Goal: Obtain resource: Obtain resource

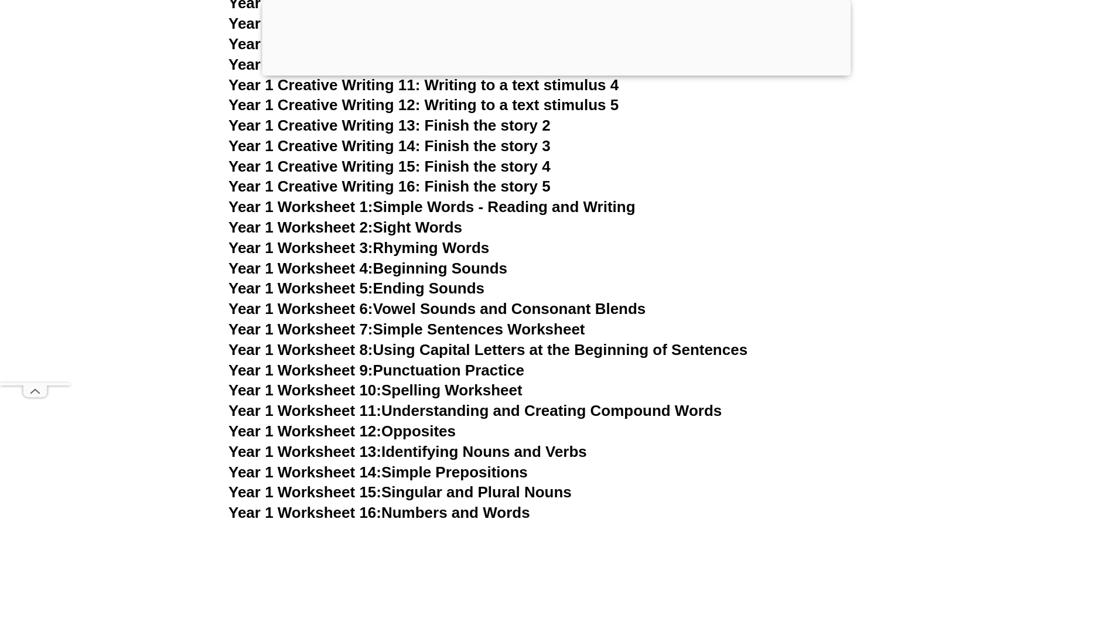
scroll to position [3058, 0]
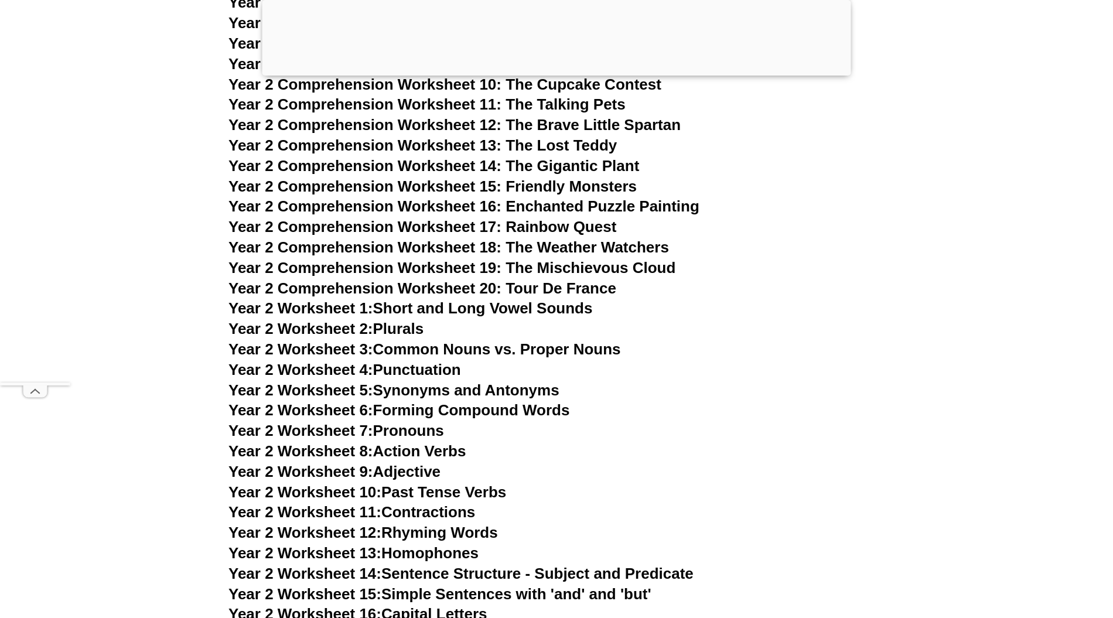
click at [575, 304] on link "Year 2 Worksheet 1: Short and Long Vowel Sounds" at bounding box center [410, 308] width 364 height 18
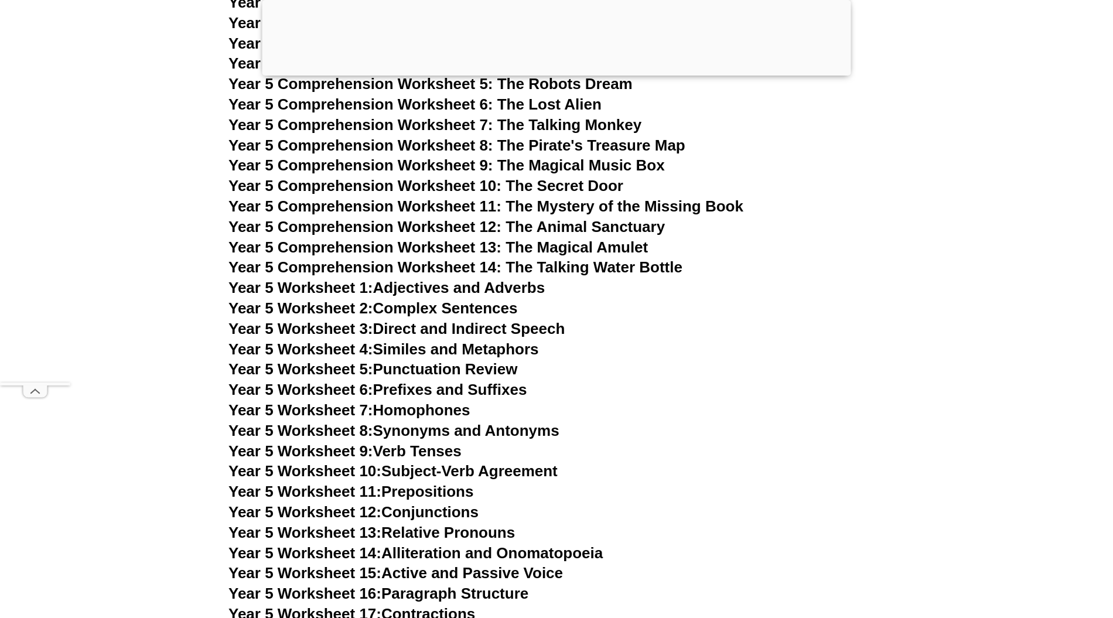
scroll to position [6753, 0]
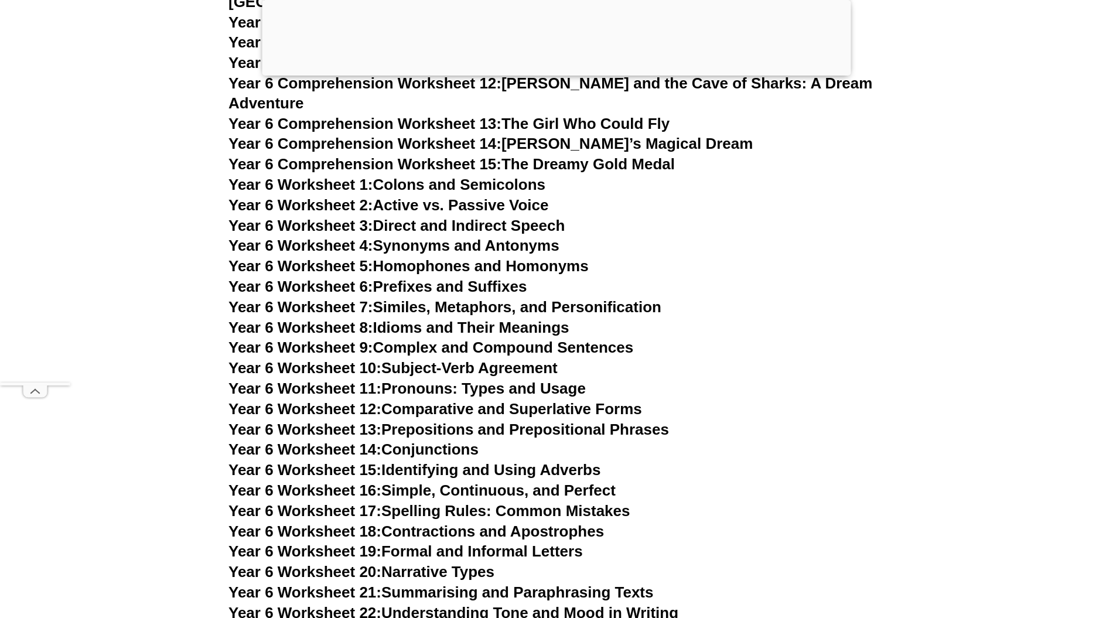
click at [608, 339] on link "Year 6 Worksheet 9: Complex and Compound Sentences" at bounding box center [430, 348] width 405 height 18
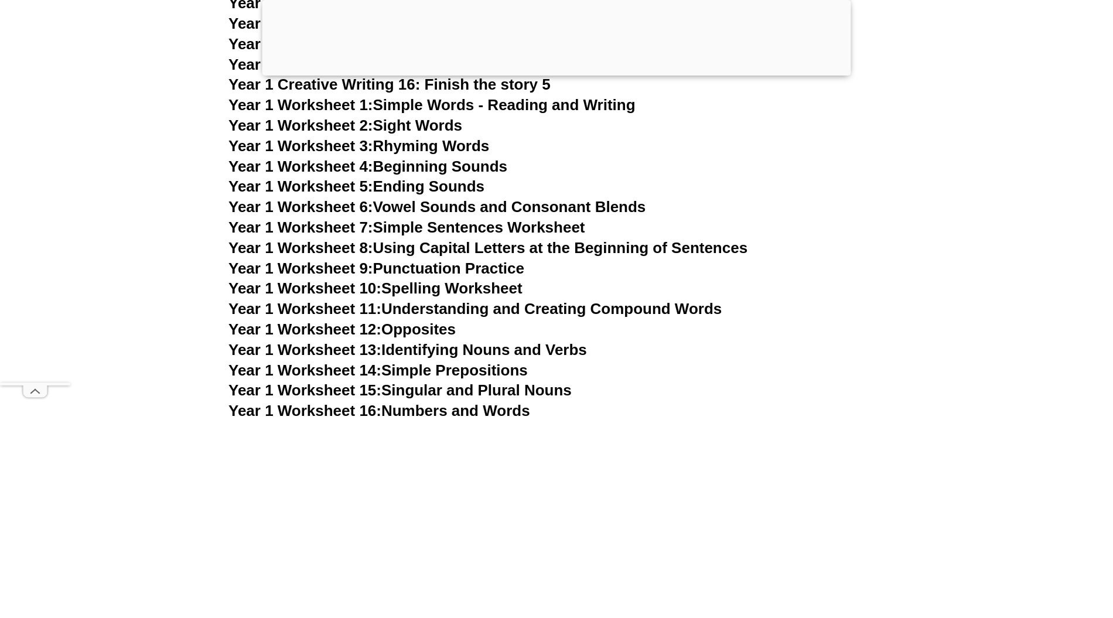
scroll to position [3160, 0]
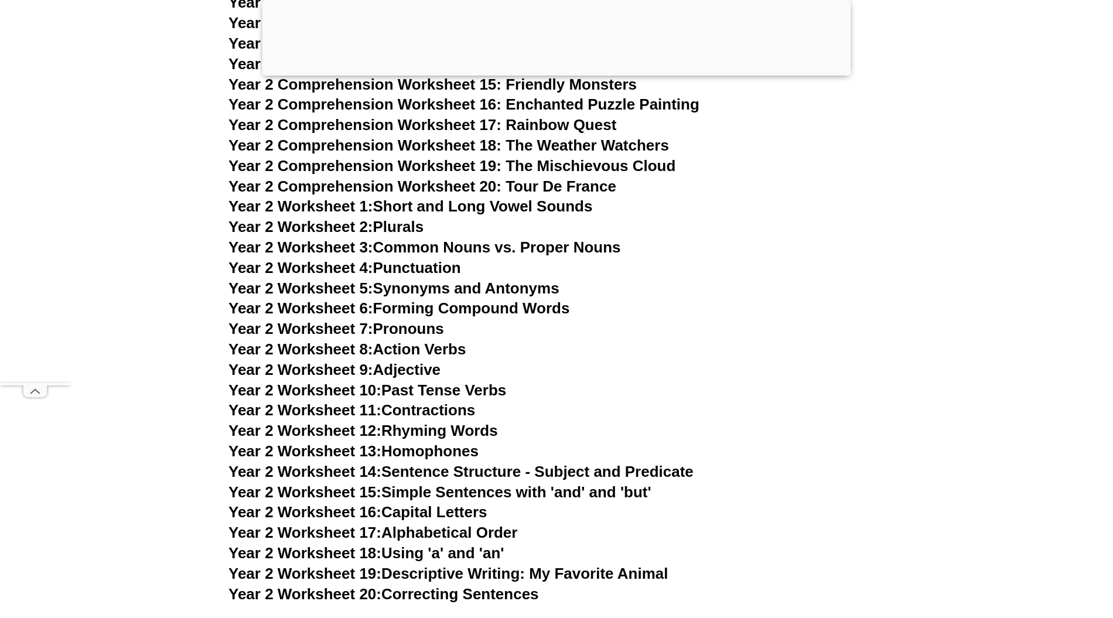
click at [538, 310] on link "Year 2 Worksheet 6: Forming Compound Words" at bounding box center [398, 308] width 341 height 18
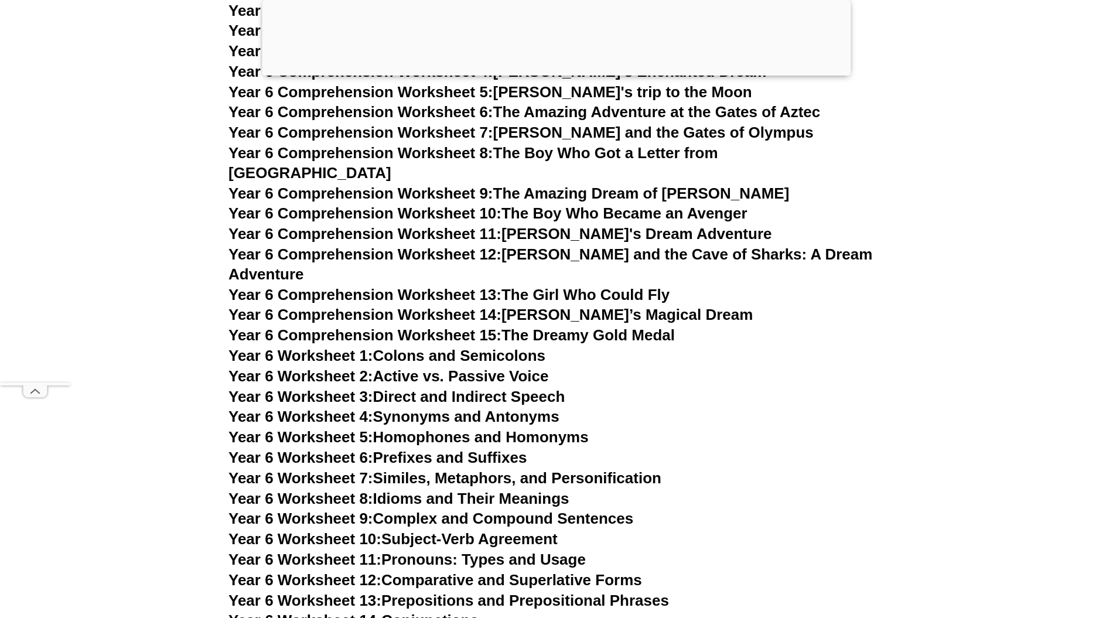
scroll to position [1330, 0]
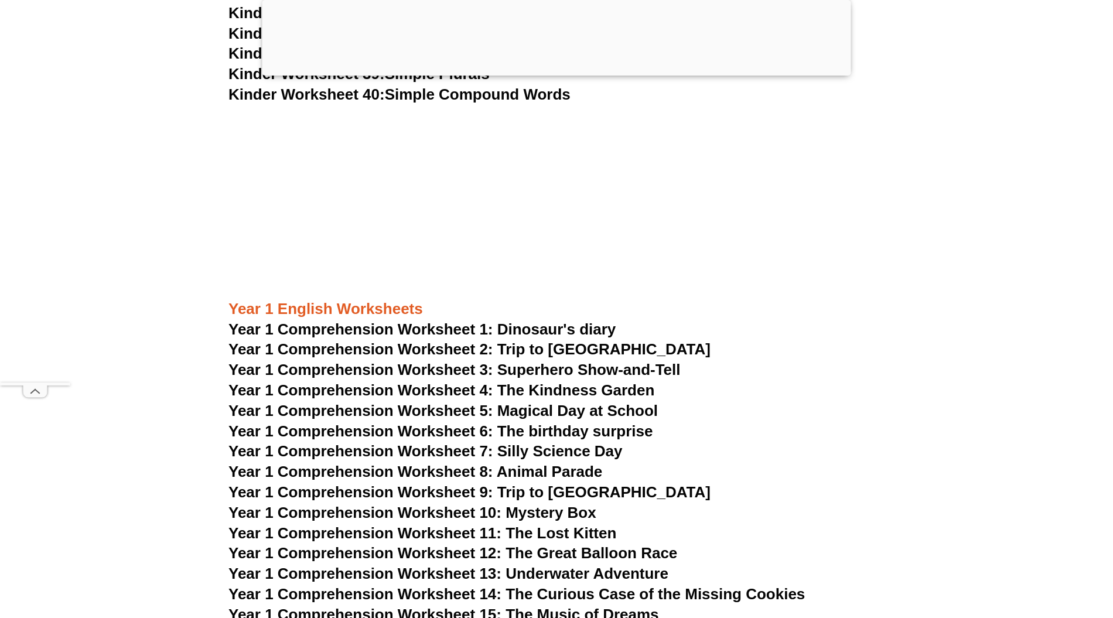
click at [588, 347] on span "Year 1 Comprehension Worksheet 2: Trip to England" at bounding box center [469, 349] width 482 height 18
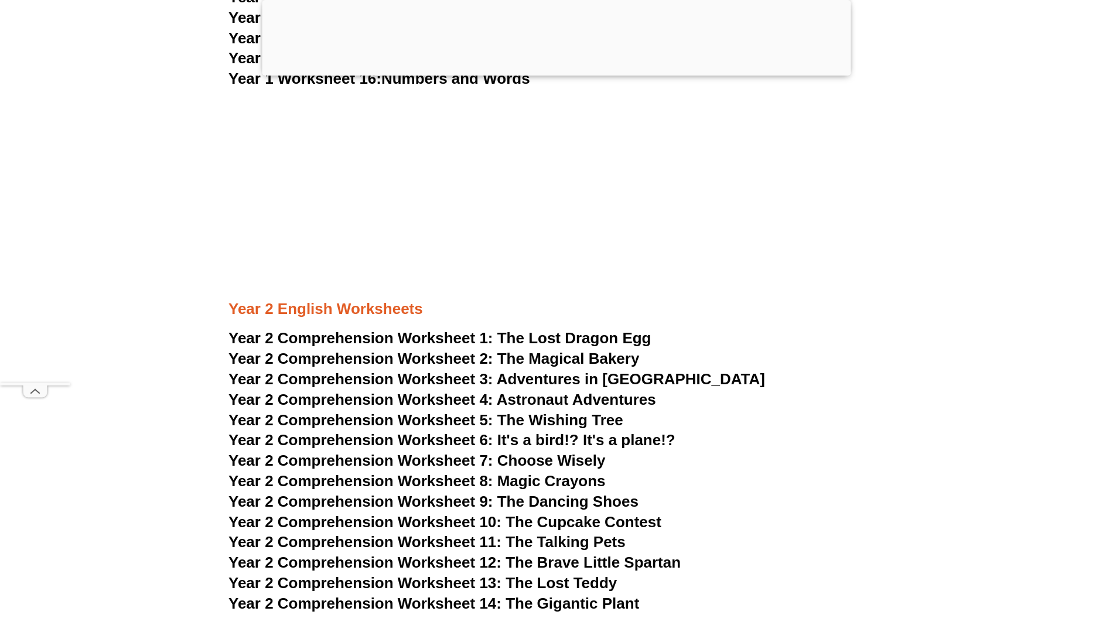
click at [613, 350] on h3 "Year 2 Comprehension Worksheet 2: The Magical Bakery" at bounding box center [556, 359] width 656 height 20
click at [613, 357] on span "The Magical Bakery" at bounding box center [568, 359] width 142 height 18
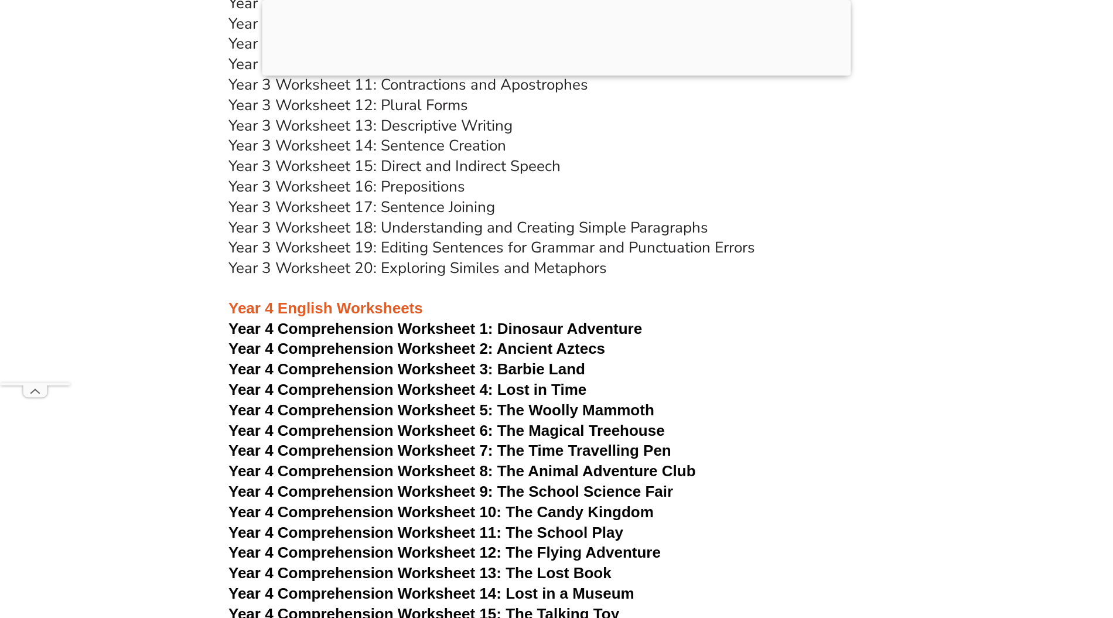
click at [588, 348] on span "Year 4 Comprehension Worksheet 2: Ancient Aztecs" at bounding box center [416, 349] width 377 height 18
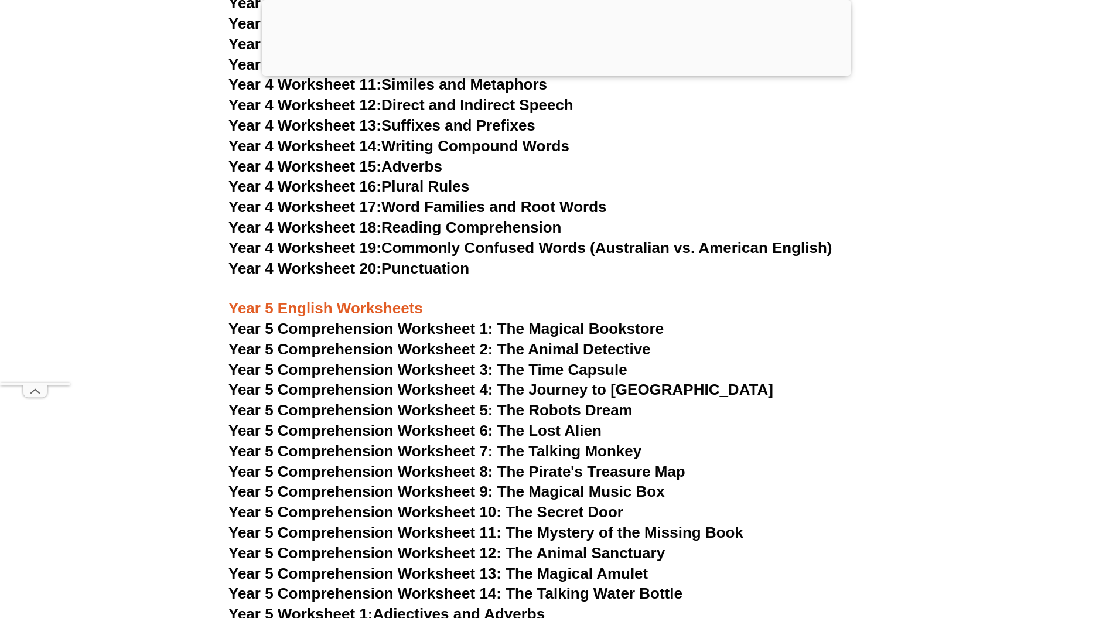
click at [569, 327] on span "Year 5 Comprehension Worksheet 1: The Magical Bookstore" at bounding box center [445, 329] width 435 height 18
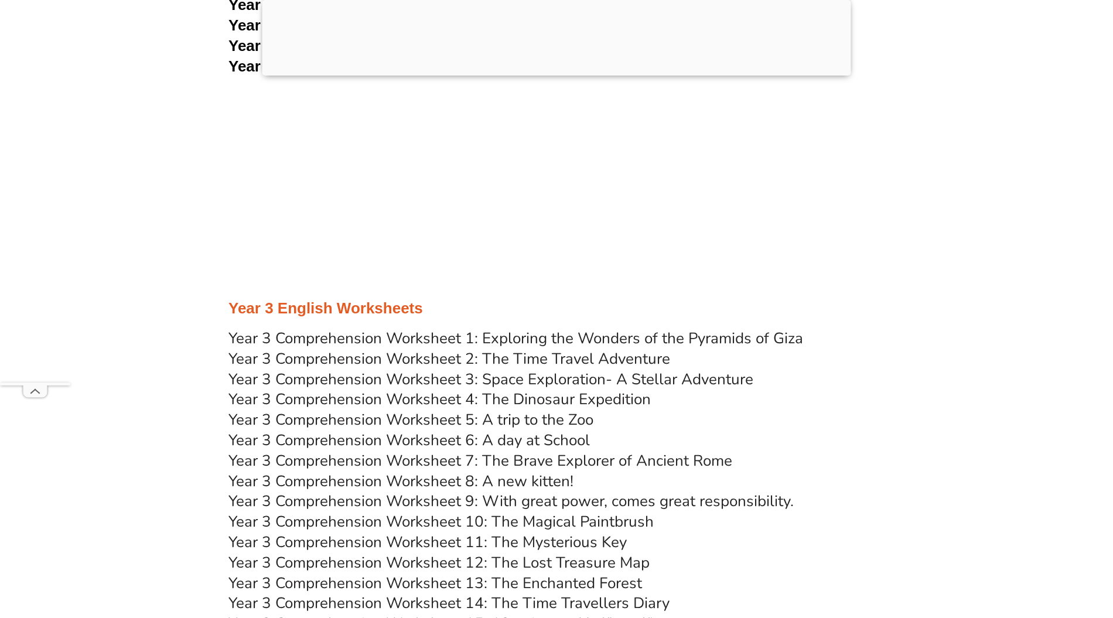
click at [669, 336] on link "Year 3 Comprehension Worksheet 1: Exploring the Wonders of the Pyramids of Giza" at bounding box center [515, 338] width 575 height 21
click at [516, 359] on link "Year 3 Comprehension Worksheet 2: The Time Travel Adventure" at bounding box center [449, 359] width 442 height 21
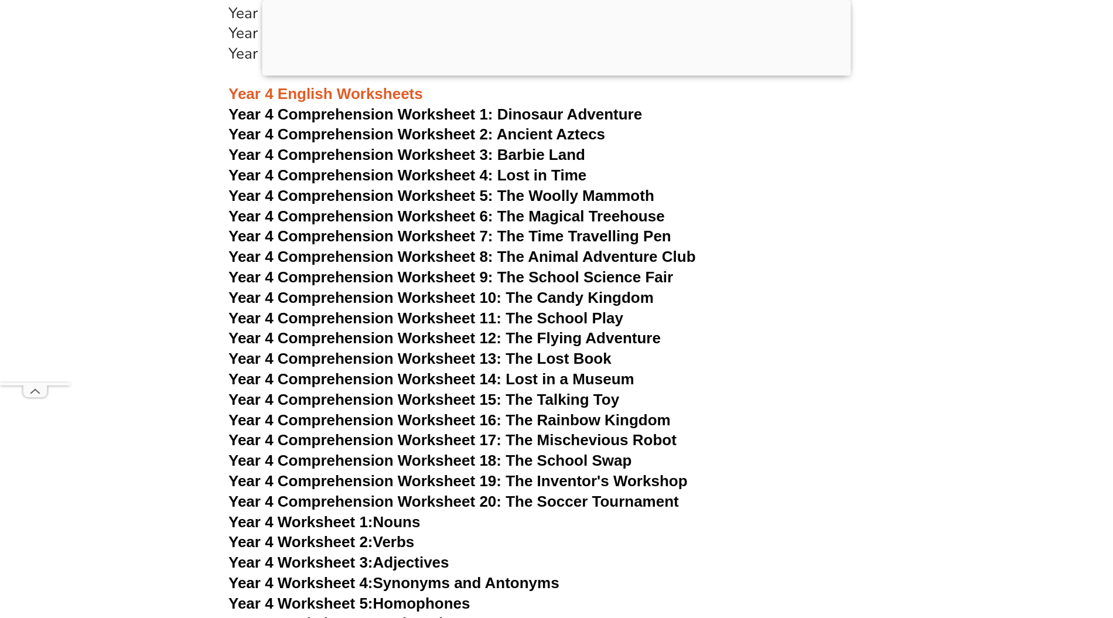
scroll to position [4768, 0]
click at [574, 230] on span "Year 4 Comprehension Worksheet 7: The Time Travelling Pen" at bounding box center [449, 236] width 443 height 18
click at [548, 359] on span "Year 4 Comprehension Worksheet 13: The Lost Book" at bounding box center [419, 358] width 383 height 18
click at [548, 496] on span "Year 4 Comprehension Worksheet 20: The Soccer Tournament" at bounding box center [453, 501] width 451 height 18
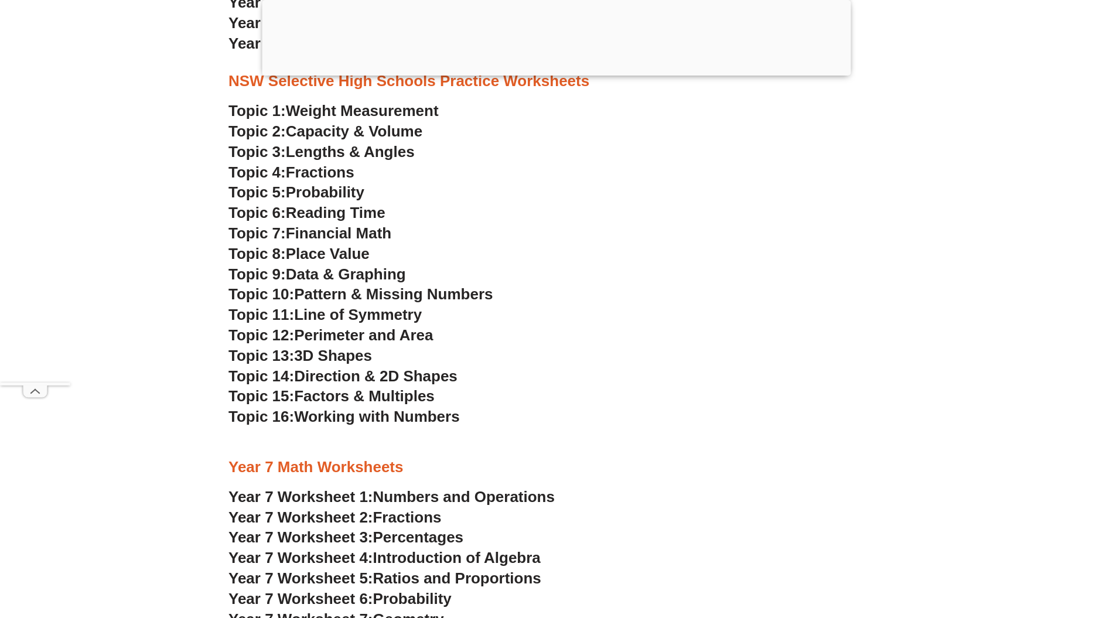
scroll to position [2781, 0]
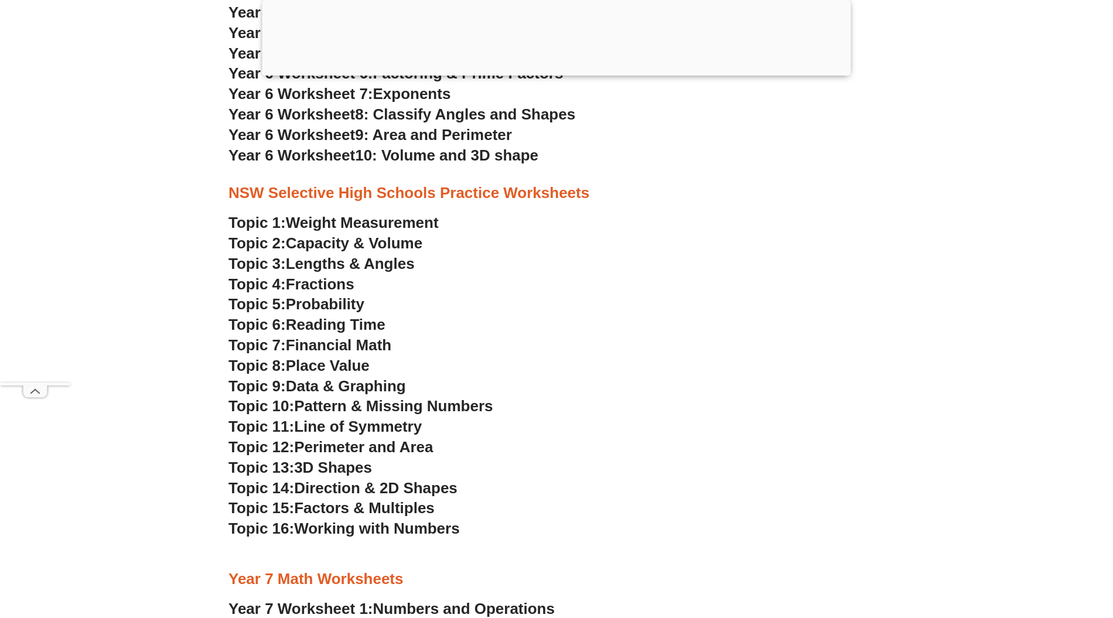
scroll to position [2697, 0]
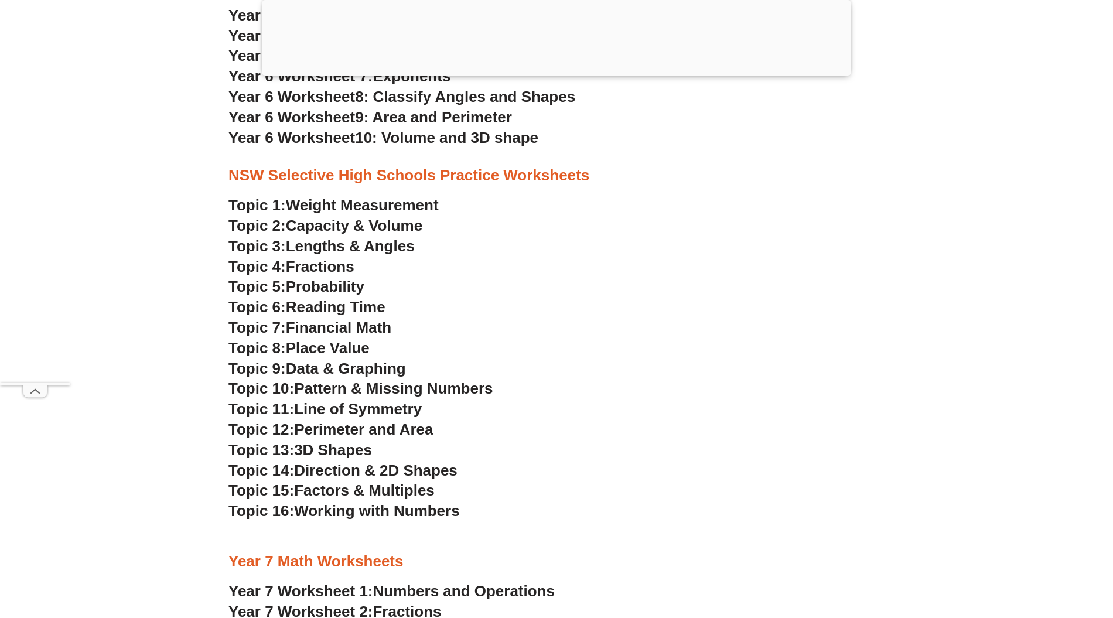
scroll to position [2718, 0]
click at [316, 264] on span "Fractions" at bounding box center [320, 266] width 69 height 18
